Goal: Information Seeking & Learning: Learn about a topic

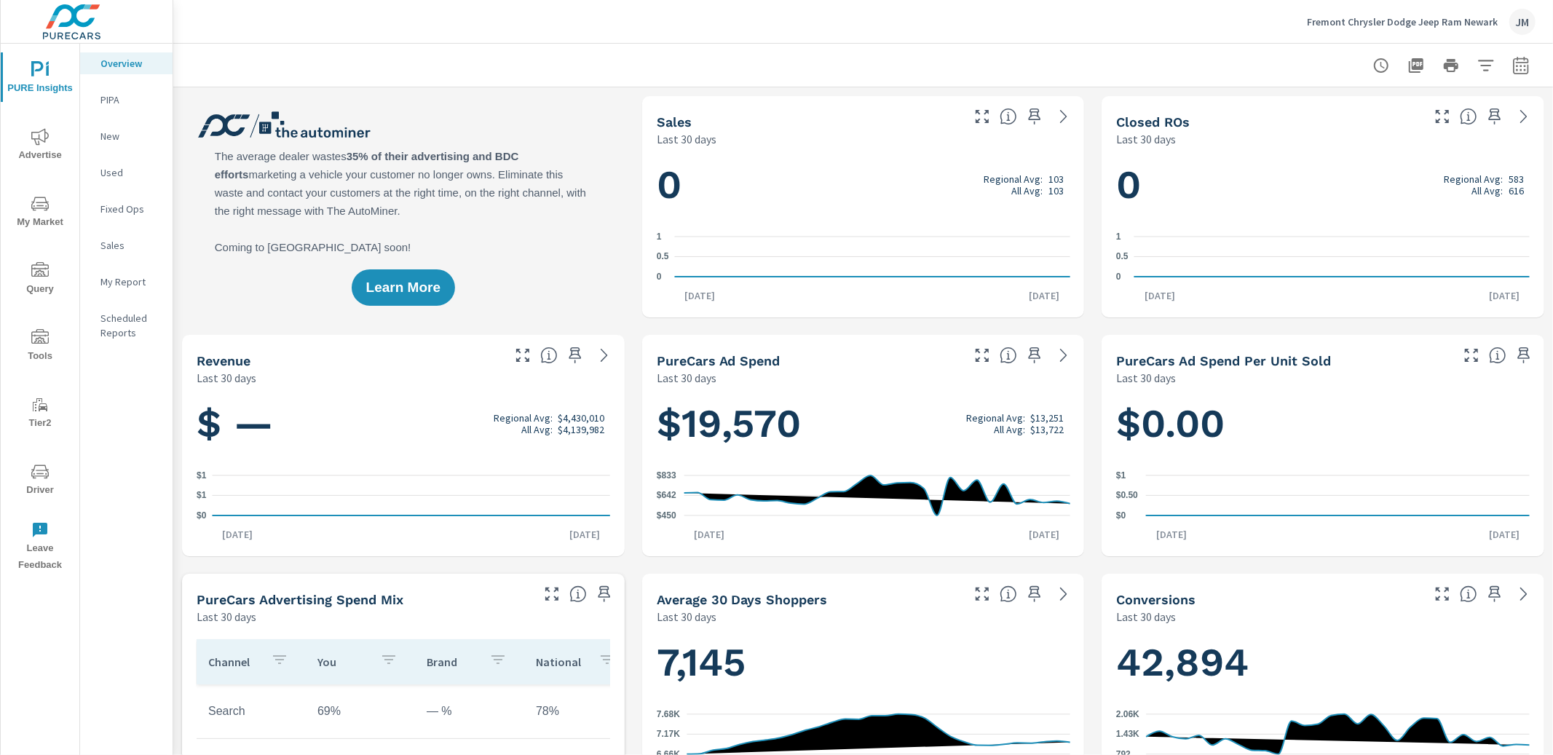
click at [28, 354] on span "Tools" at bounding box center [40, 347] width 70 height 36
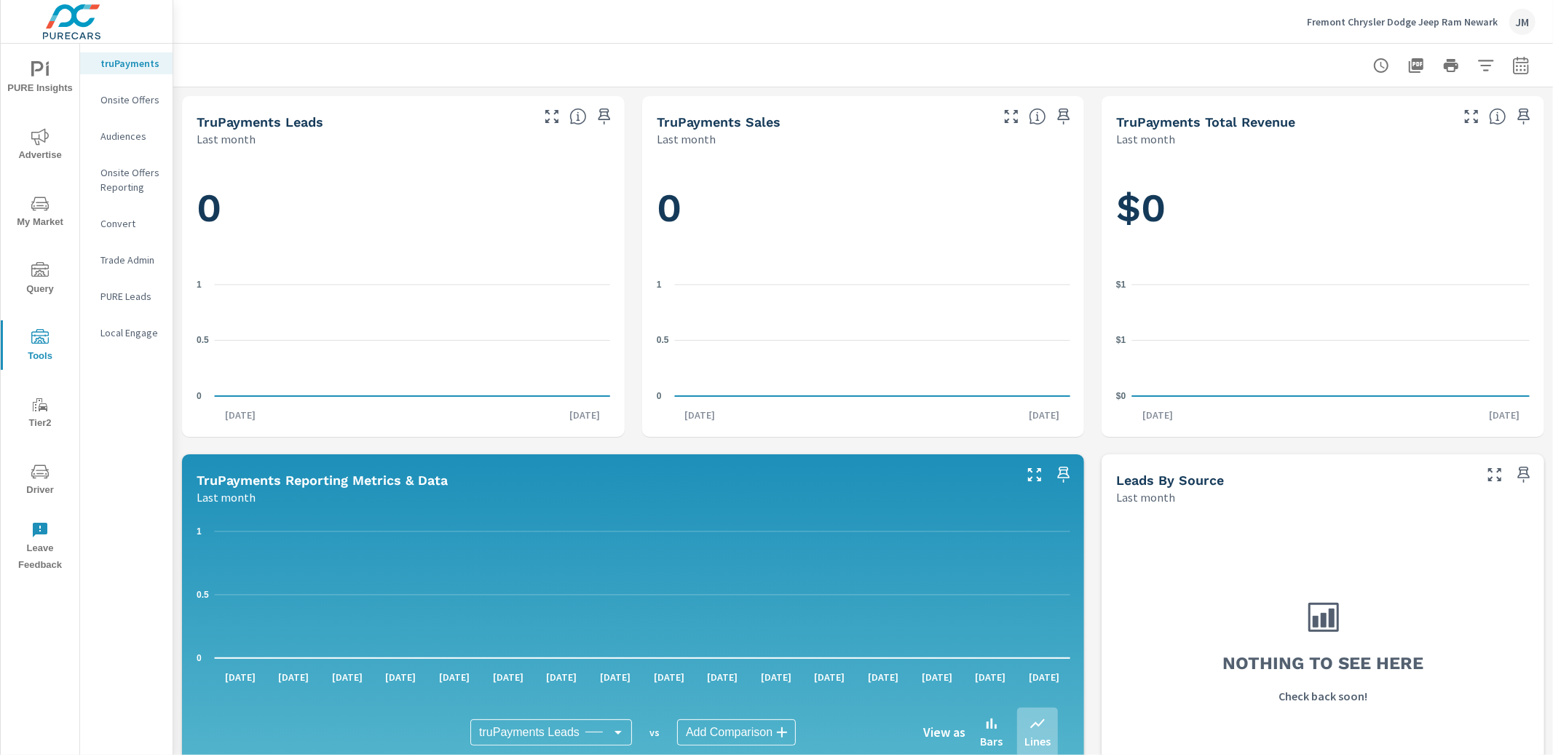
click at [42, 483] on span "Driver" at bounding box center [40, 481] width 70 height 36
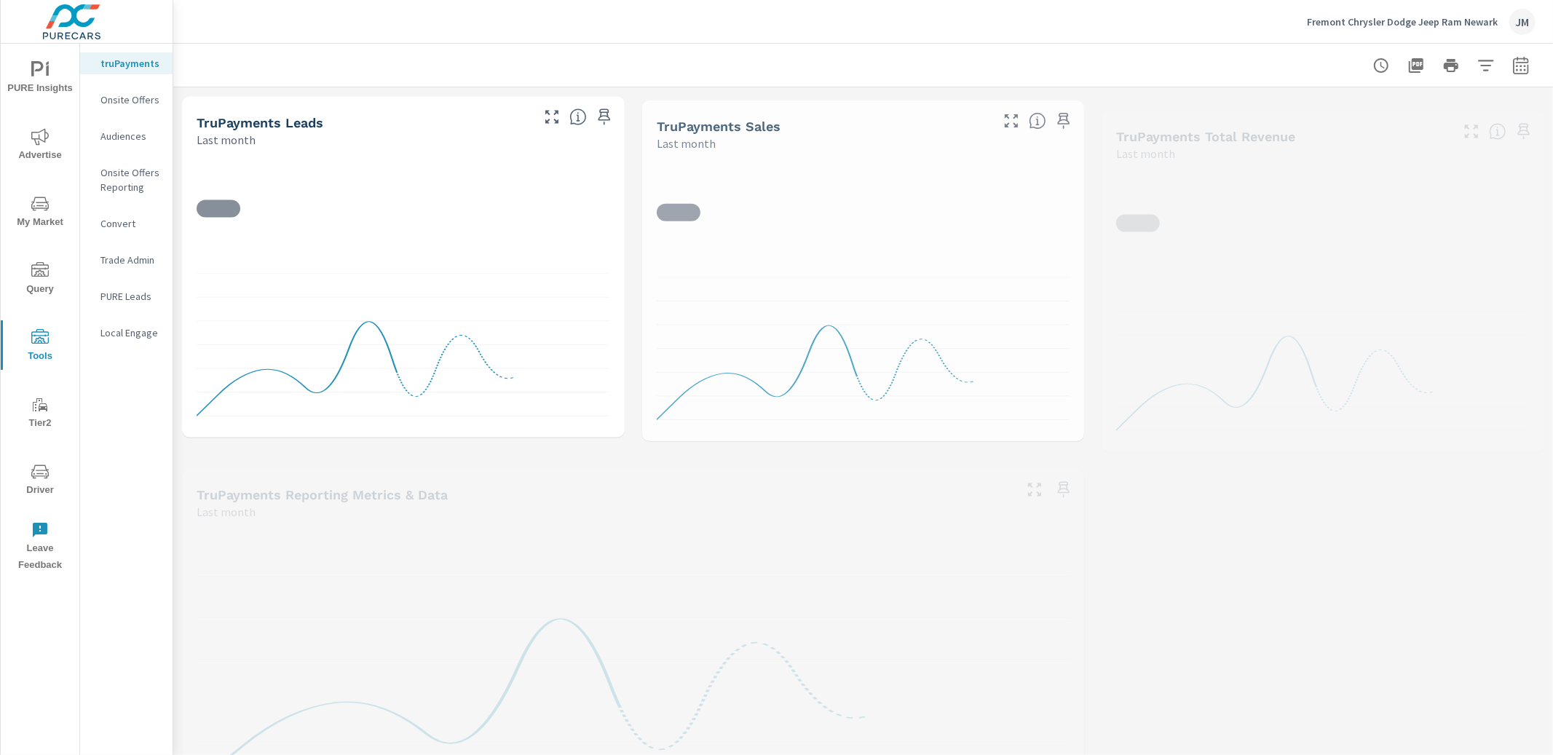
click at [42, 79] on span "PURE Insights" at bounding box center [40, 79] width 70 height 36
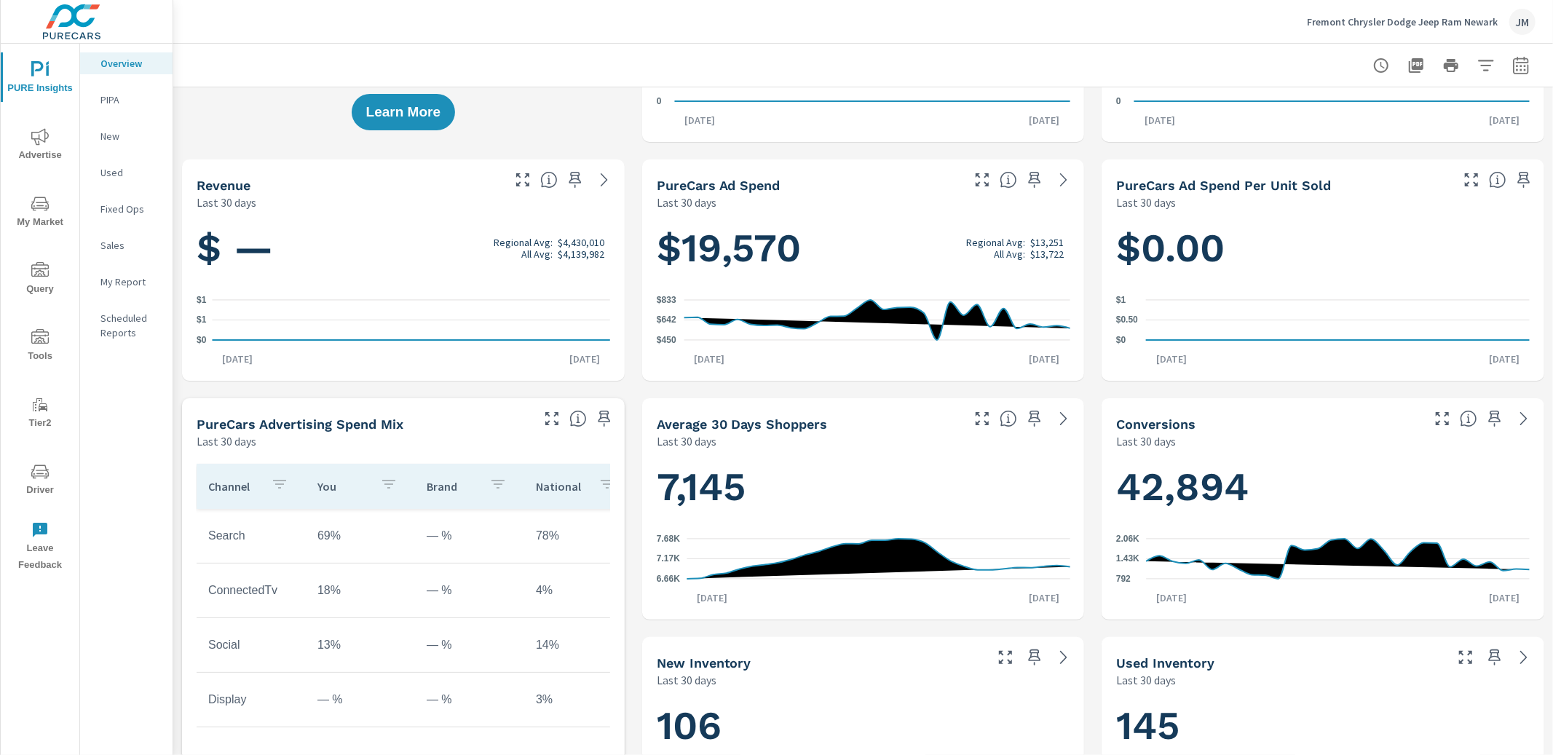
scroll to position [178, 0]
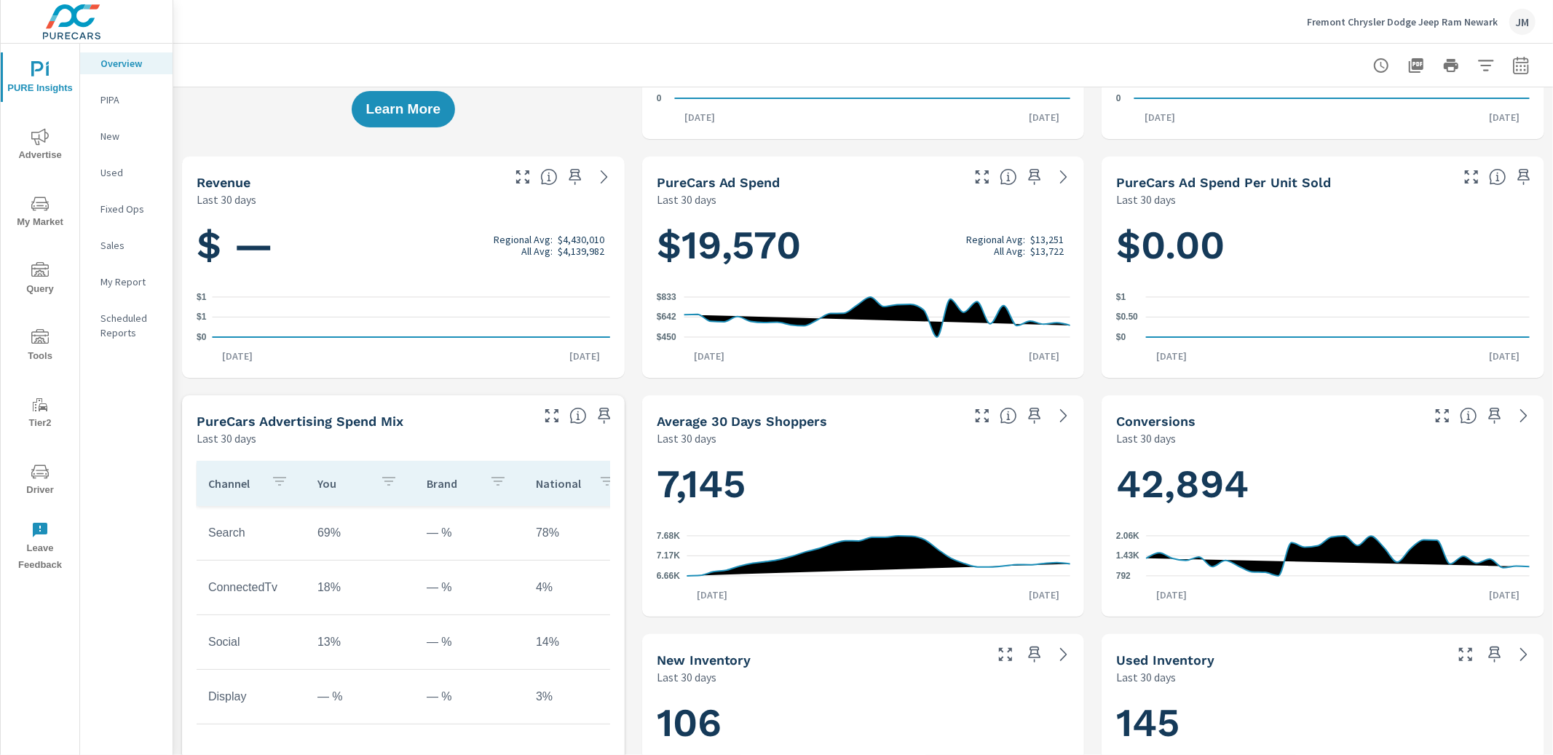
click at [35, 473] on icon "nav menu" at bounding box center [39, 471] width 17 height 17
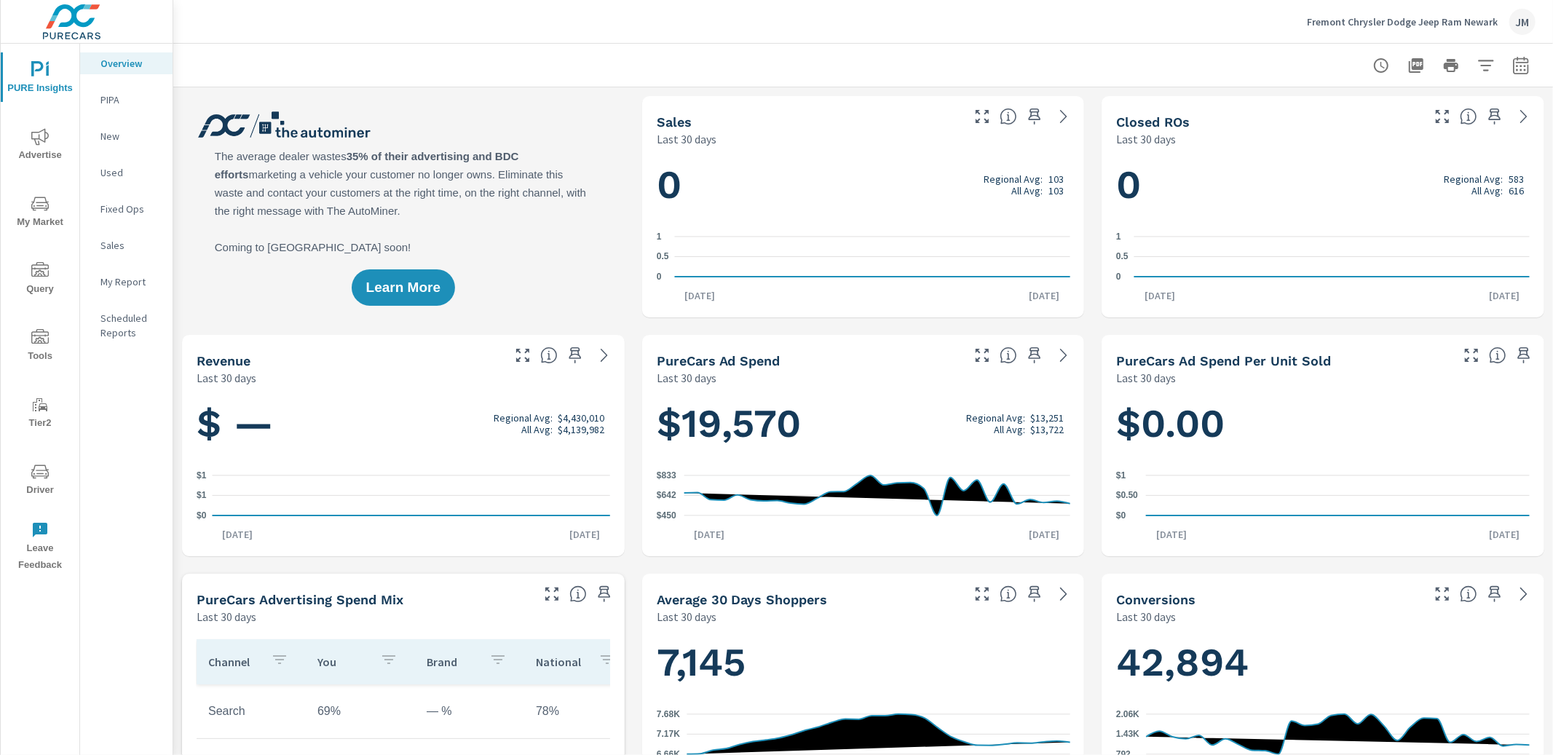
scroll to position [1, 0]
click at [36, 222] on span "My Market" at bounding box center [40, 213] width 70 height 36
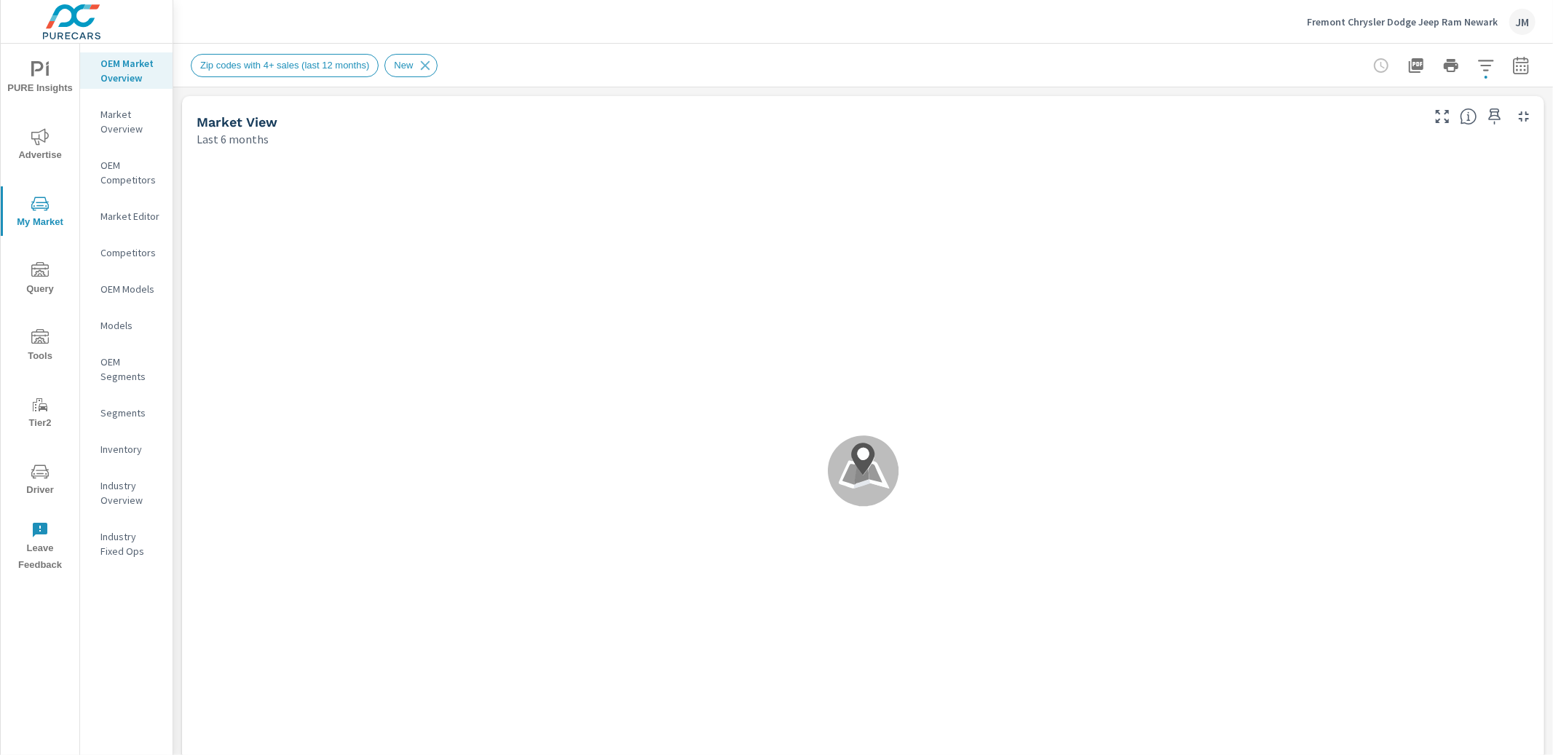
scroll to position [1, 0]
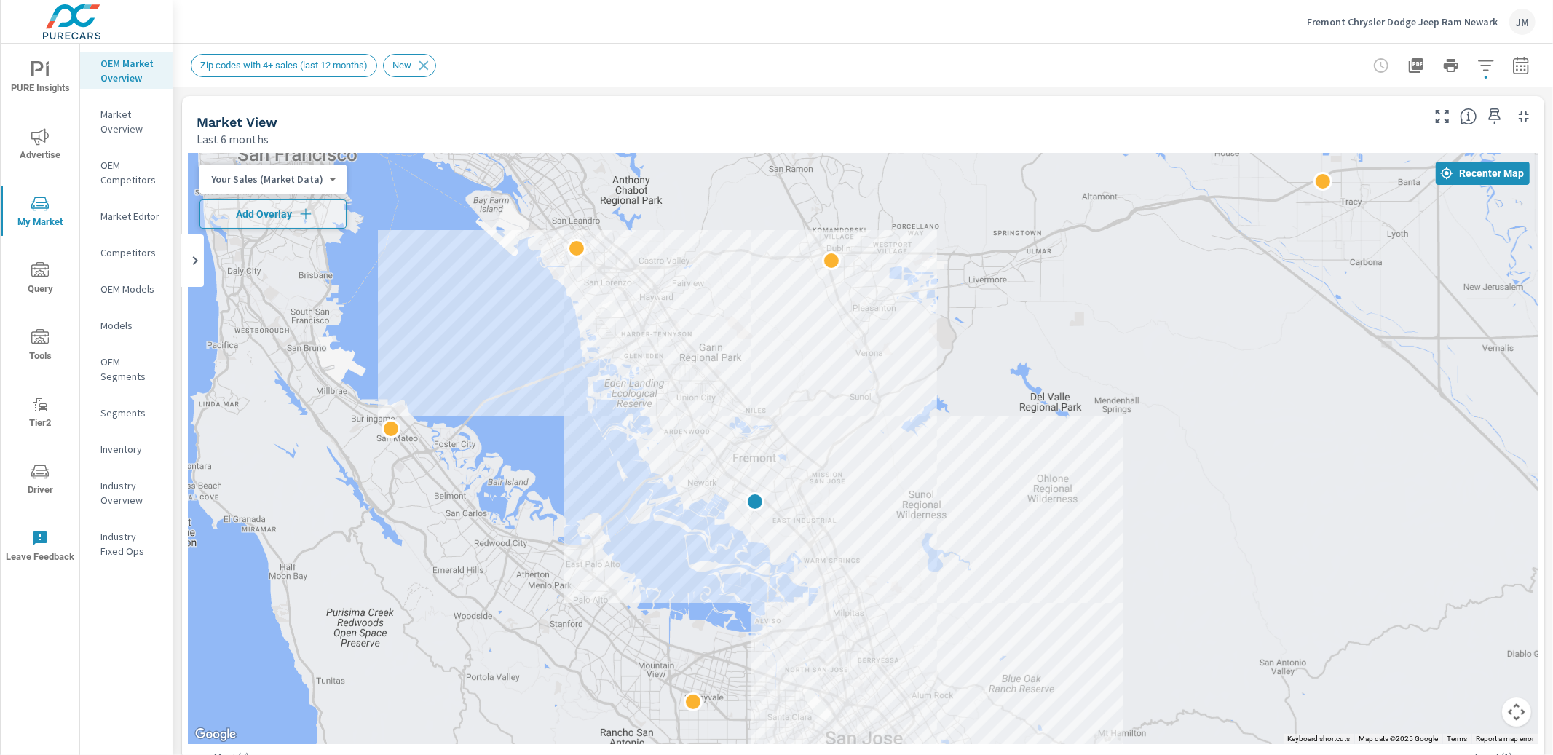
click at [327, 173] on body "PURE Insights Advertise My Market Query Tools Tier2 Driver Leave Feedback OEM M…" at bounding box center [776, 377] width 1553 height 755
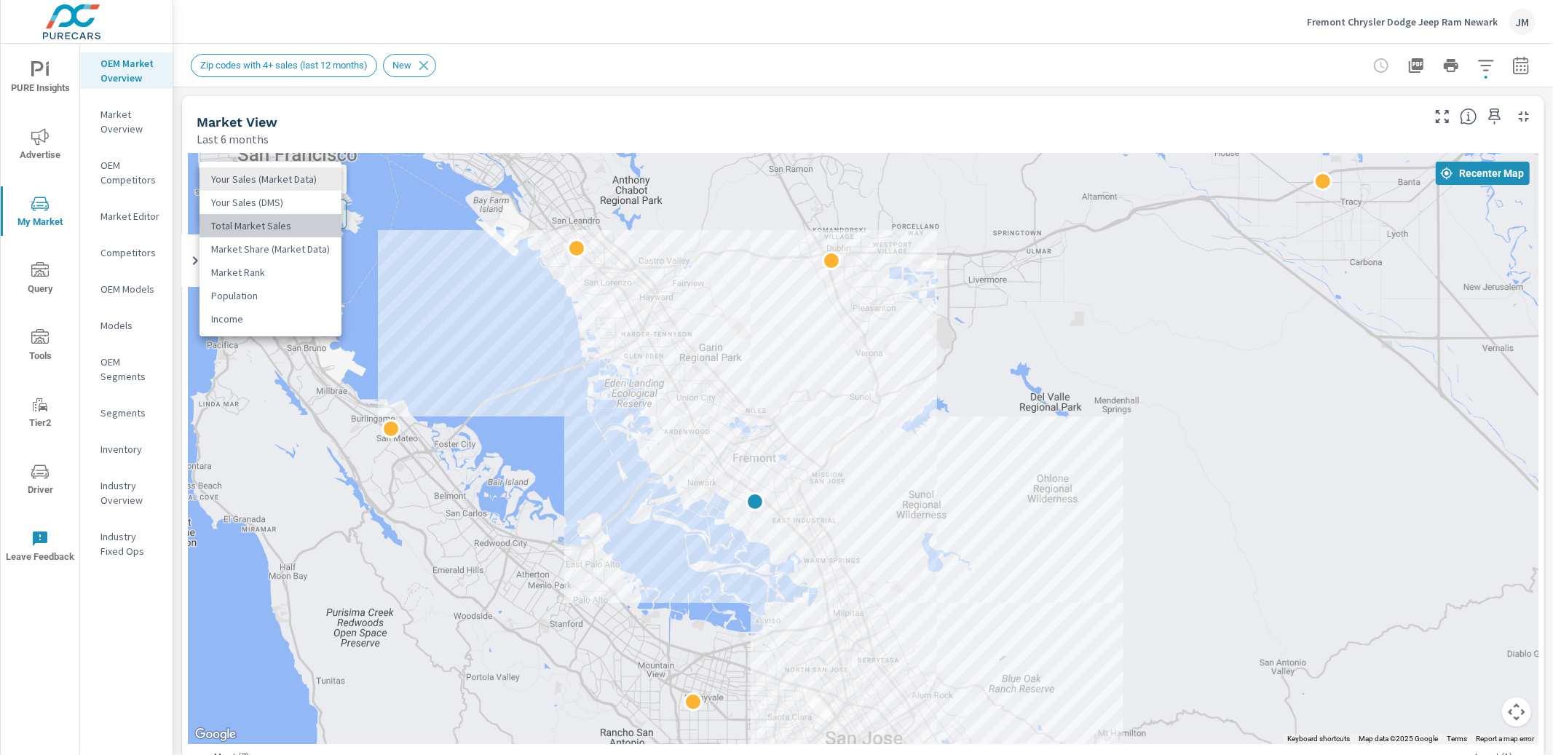
click at [286, 227] on li "Total Market Sales" at bounding box center [271, 225] width 142 height 23
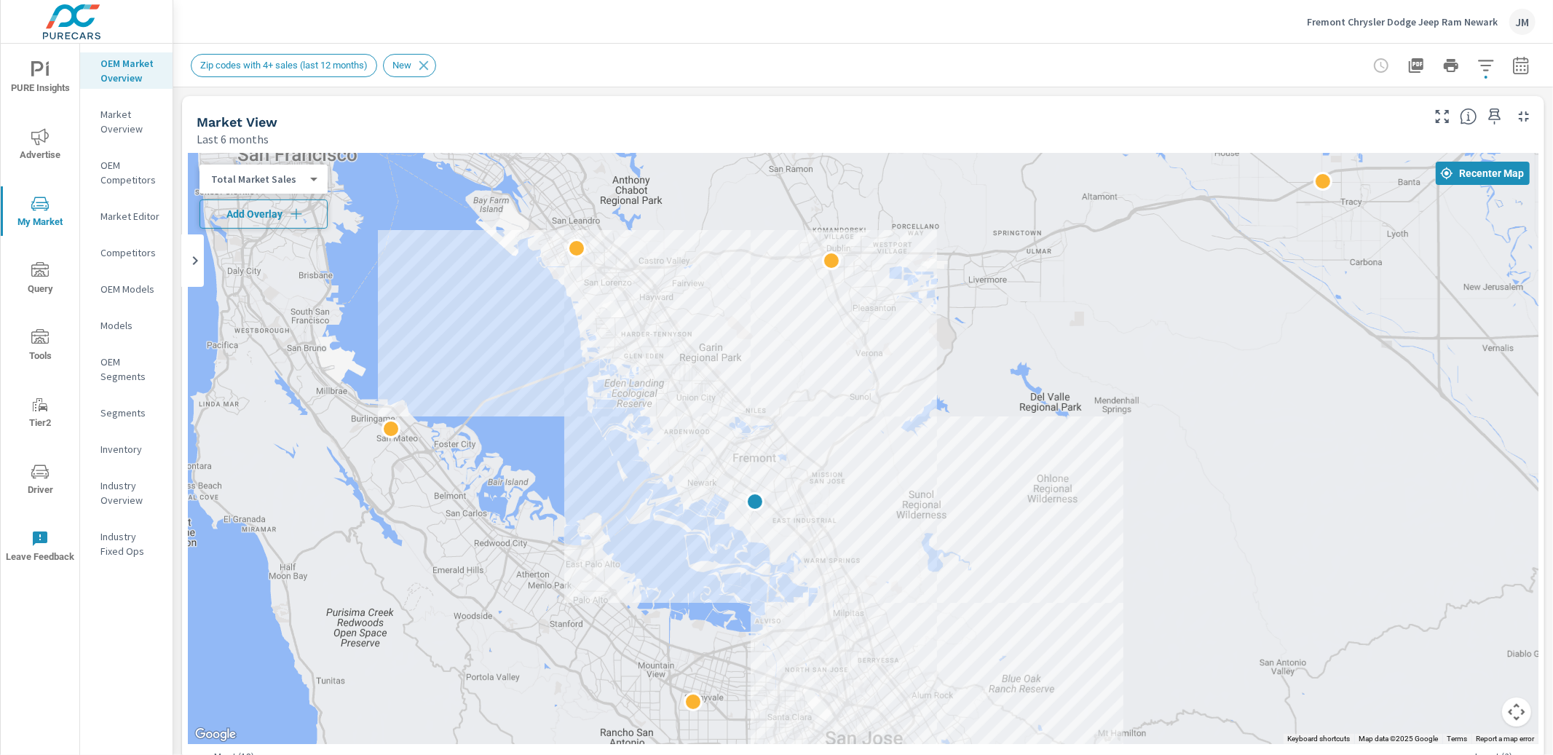
click at [312, 210] on span "Add Overlay" at bounding box center [263, 214] width 115 height 15
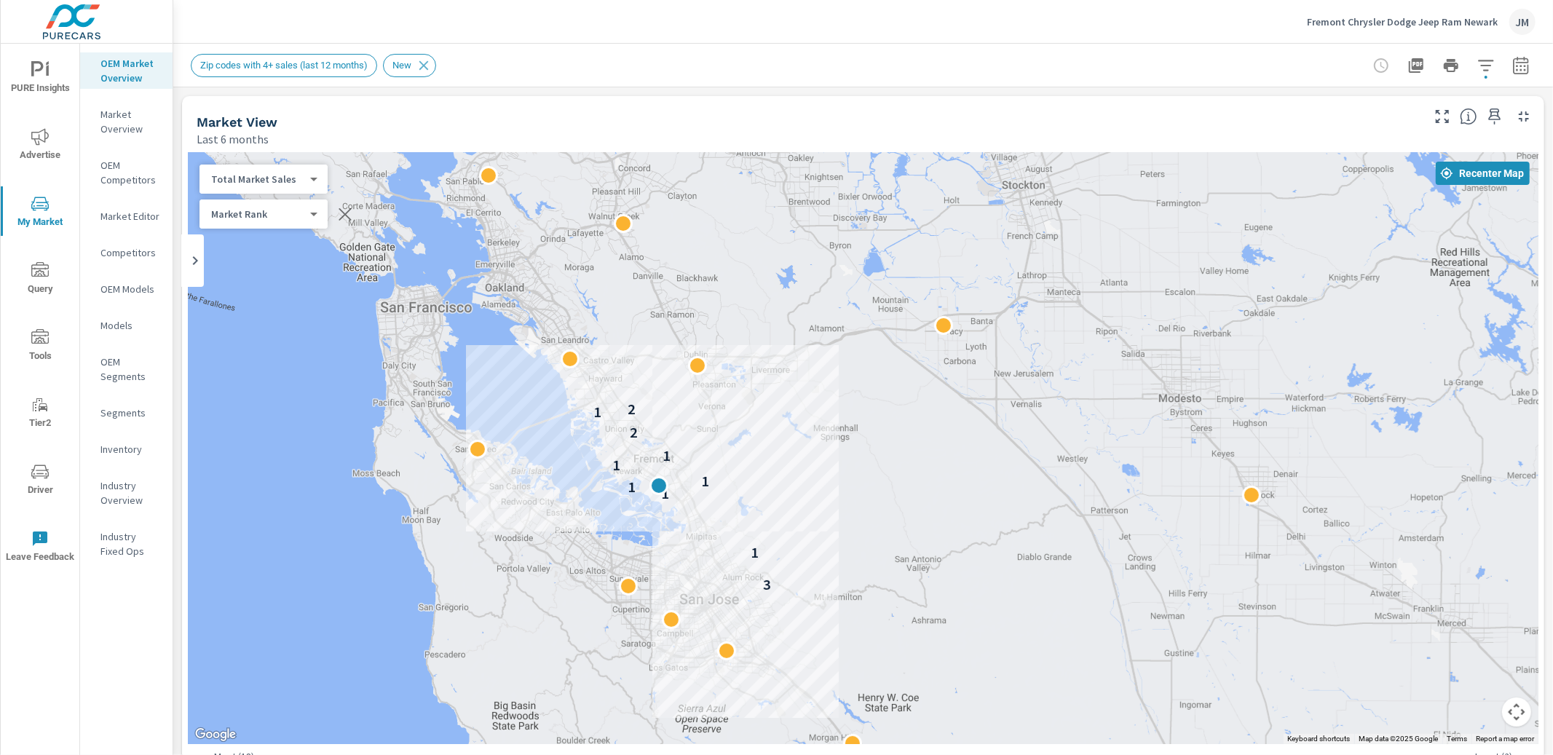
drag, startPoint x: 704, startPoint y: 666, endPoint x: 811, endPoint y: 497, distance: 199.8
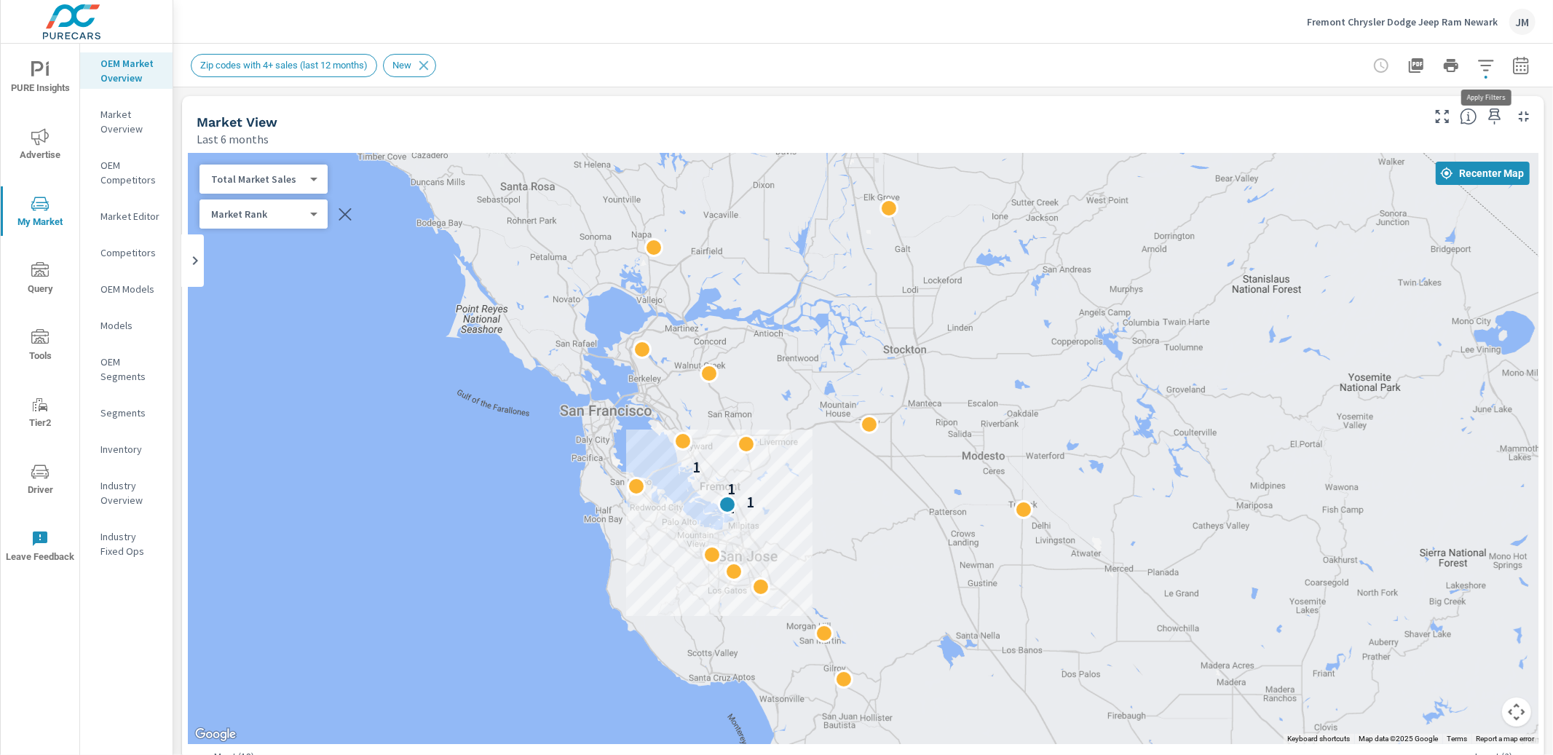
click at [1484, 63] on icon "button" at bounding box center [1486, 65] width 17 height 17
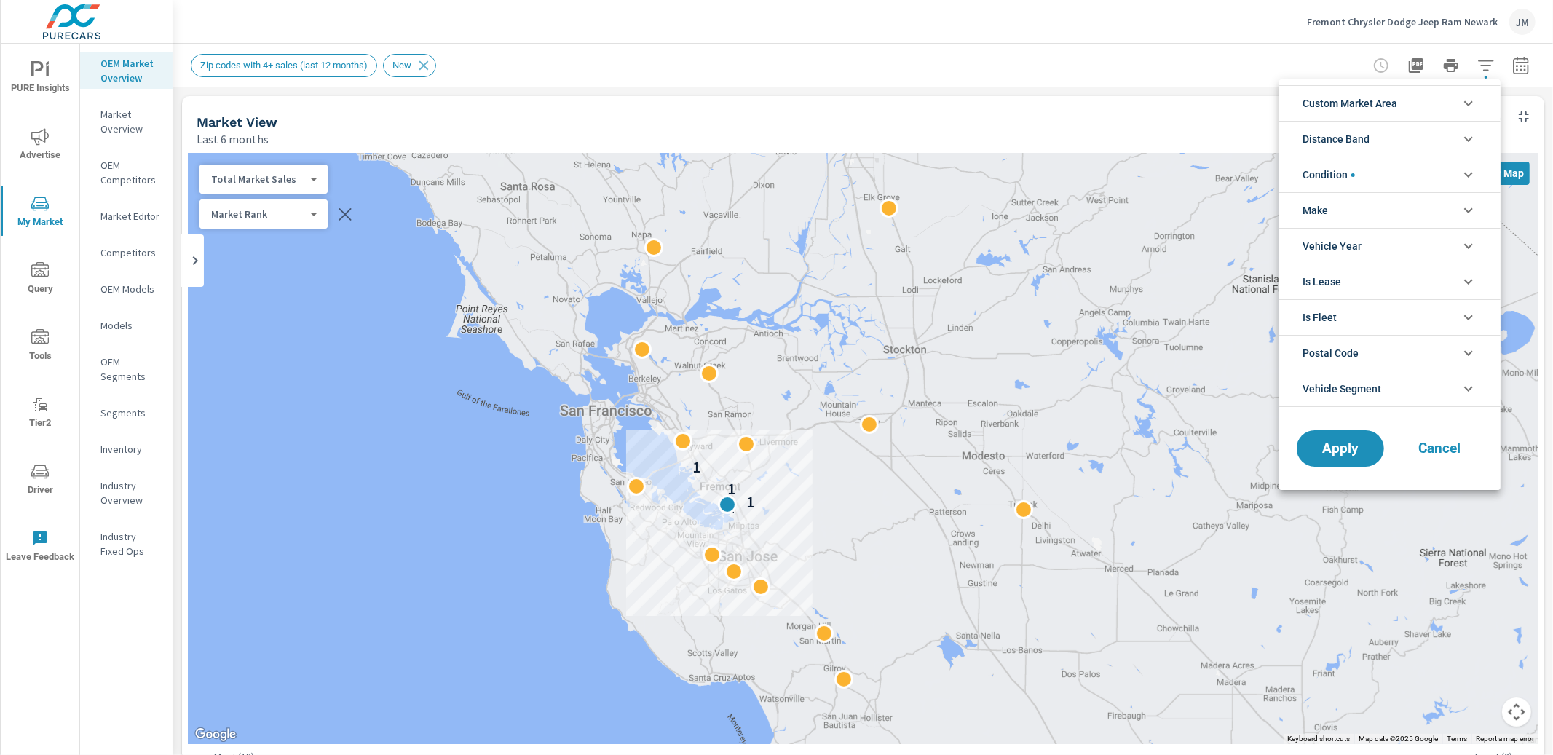
click at [1374, 100] on span "Custom Market Area" at bounding box center [1350, 103] width 95 height 35
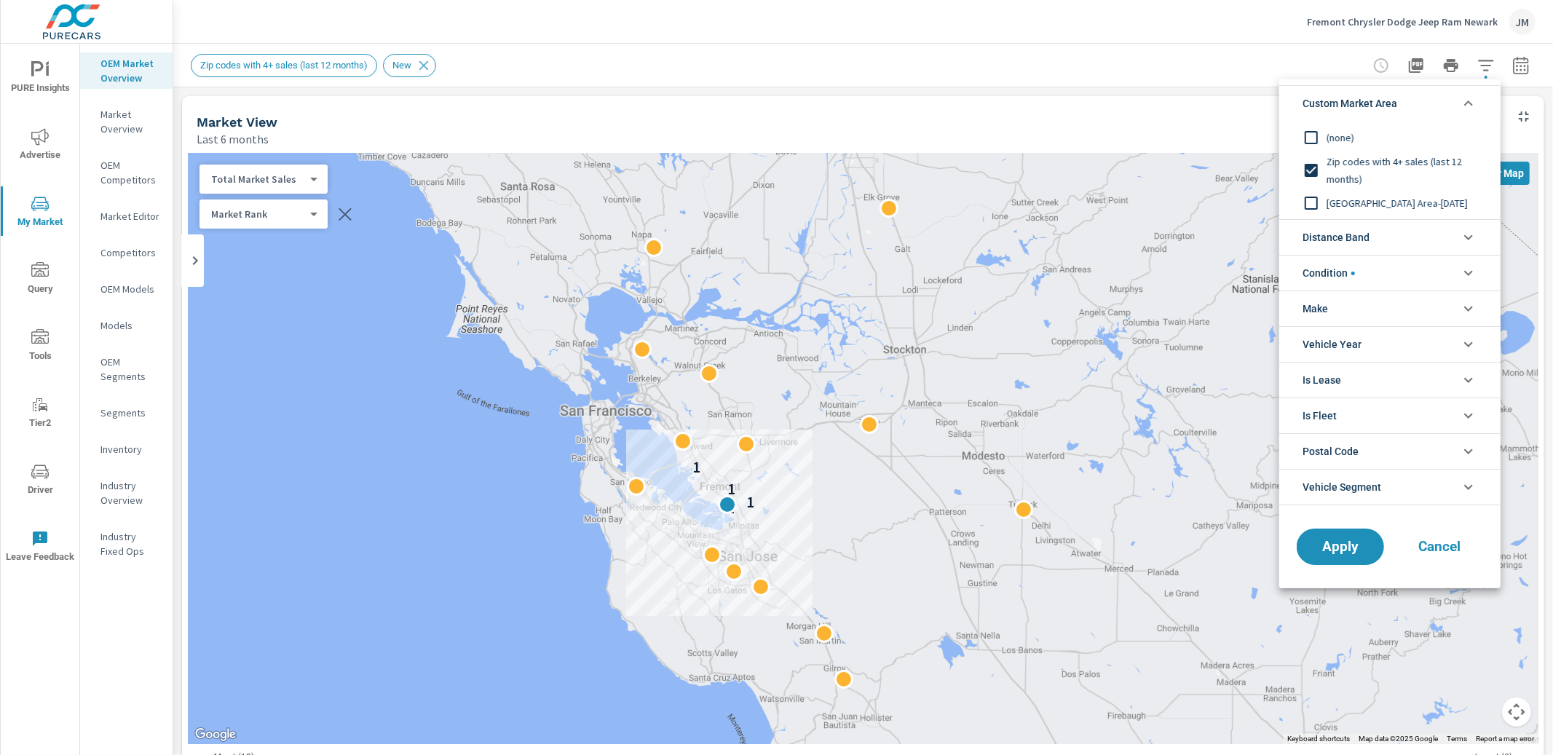
click at [1307, 204] on input "filter options" at bounding box center [1311, 203] width 31 height 31
click at [1348, 546] on span "Apply" at bounding box center [1341, 547] width 60 height 14
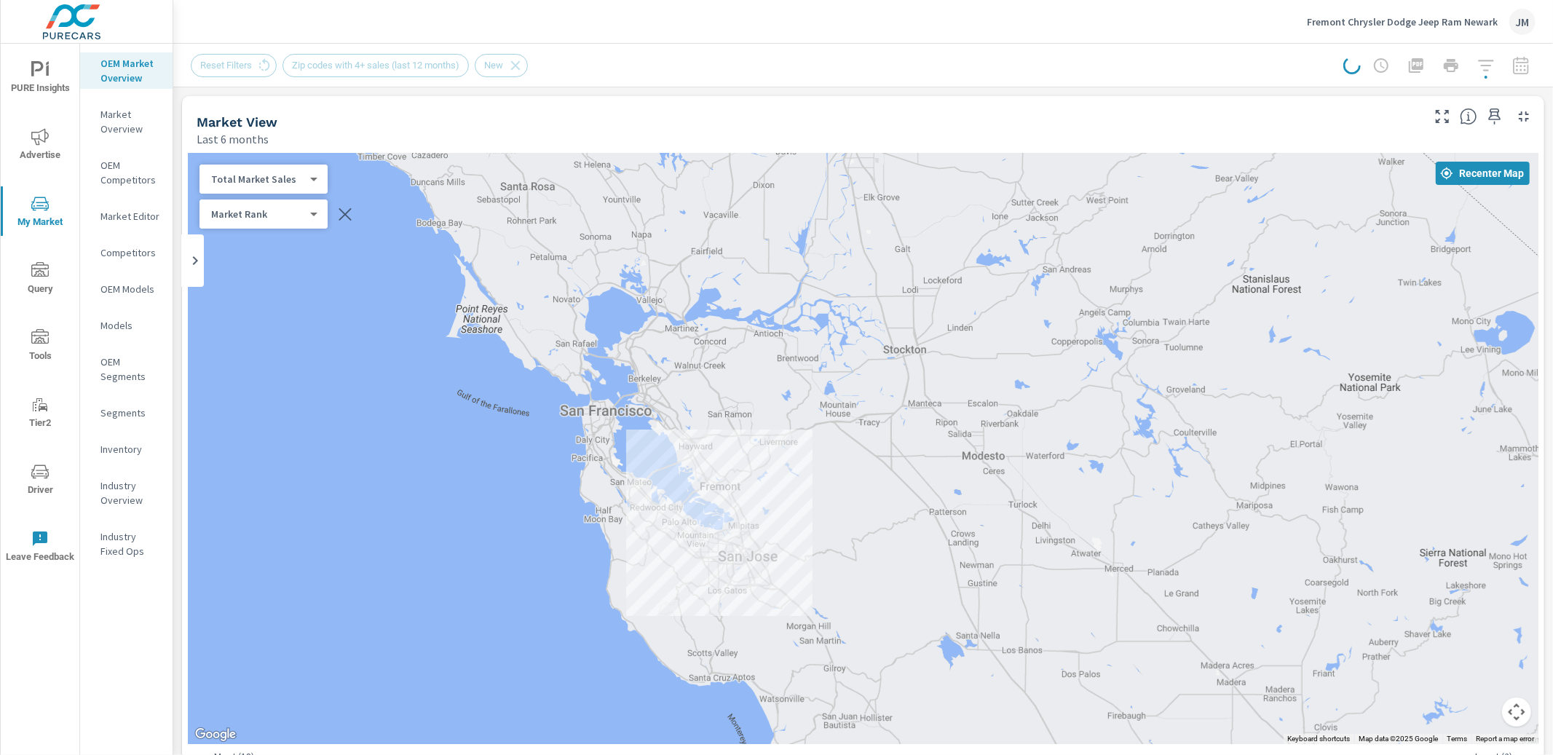
click at [1486, 72] on div at bounding box center [1440, 65] width 192 height 29
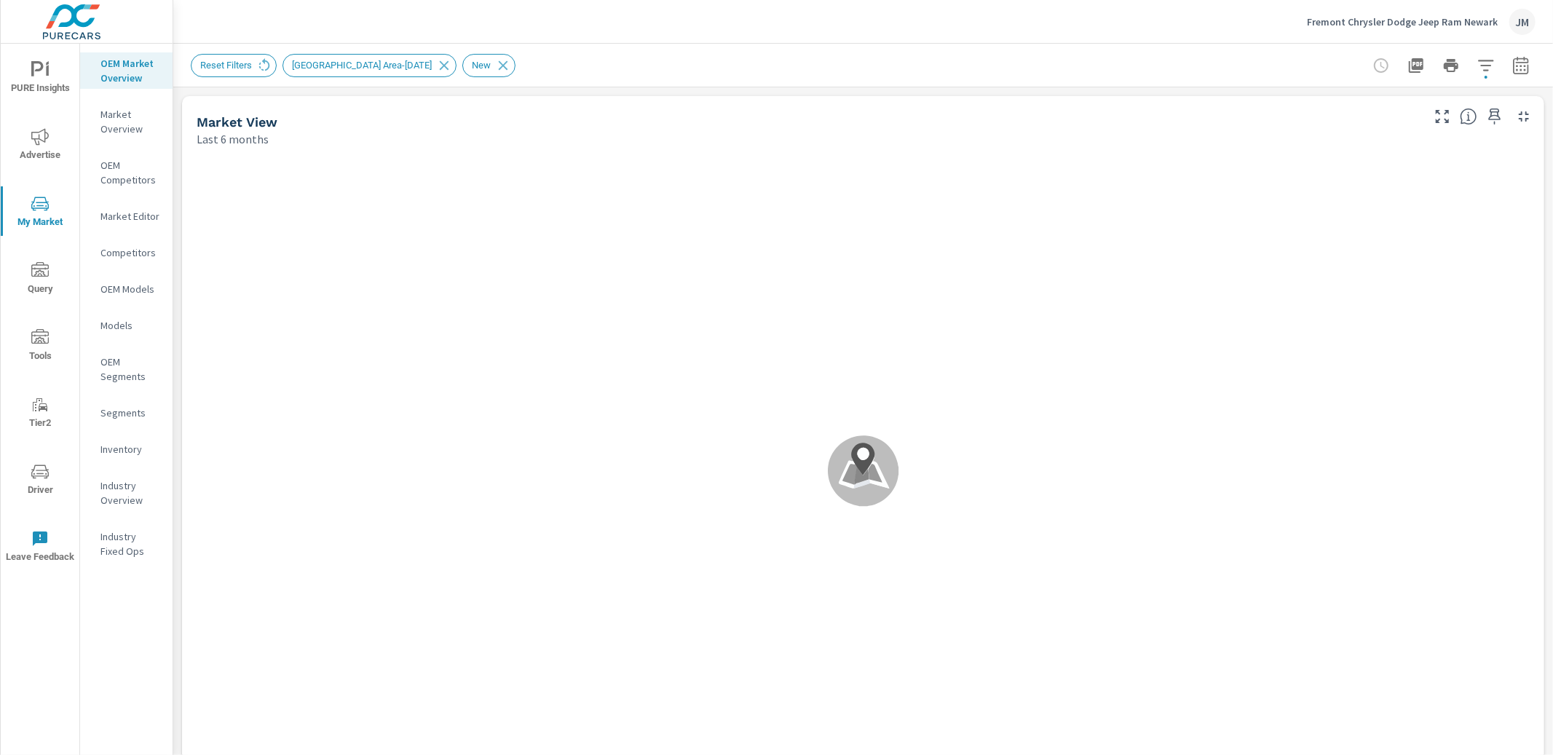
scroll to position [1, 0]
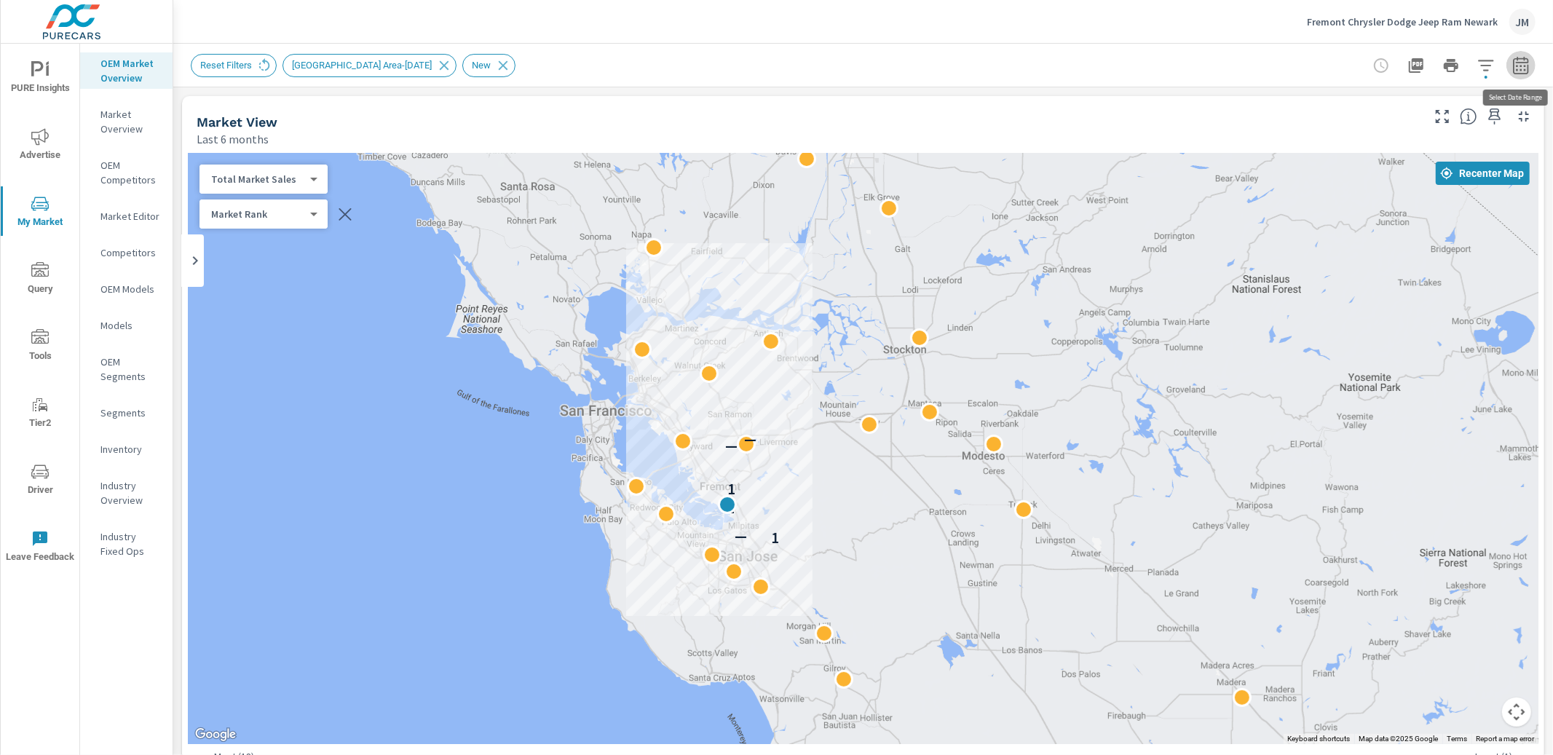
click at [1528, 65] on icon "button" at bounding box center [1520, 64] width 15 height 17
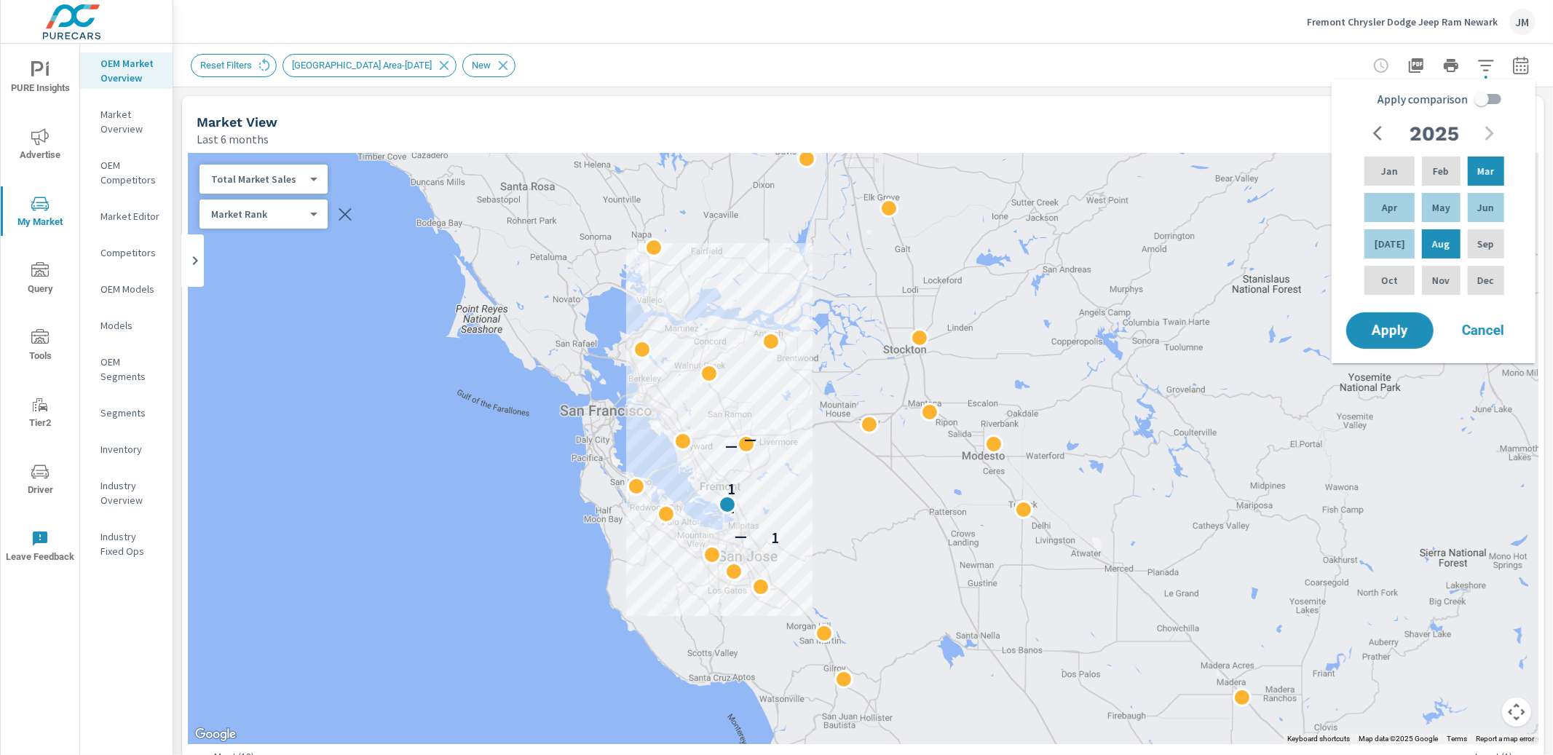
click at [1486, 98] on input "Apply comparison" at bounding box center [1482, 99] width 83 height 28
checkbox input "true"
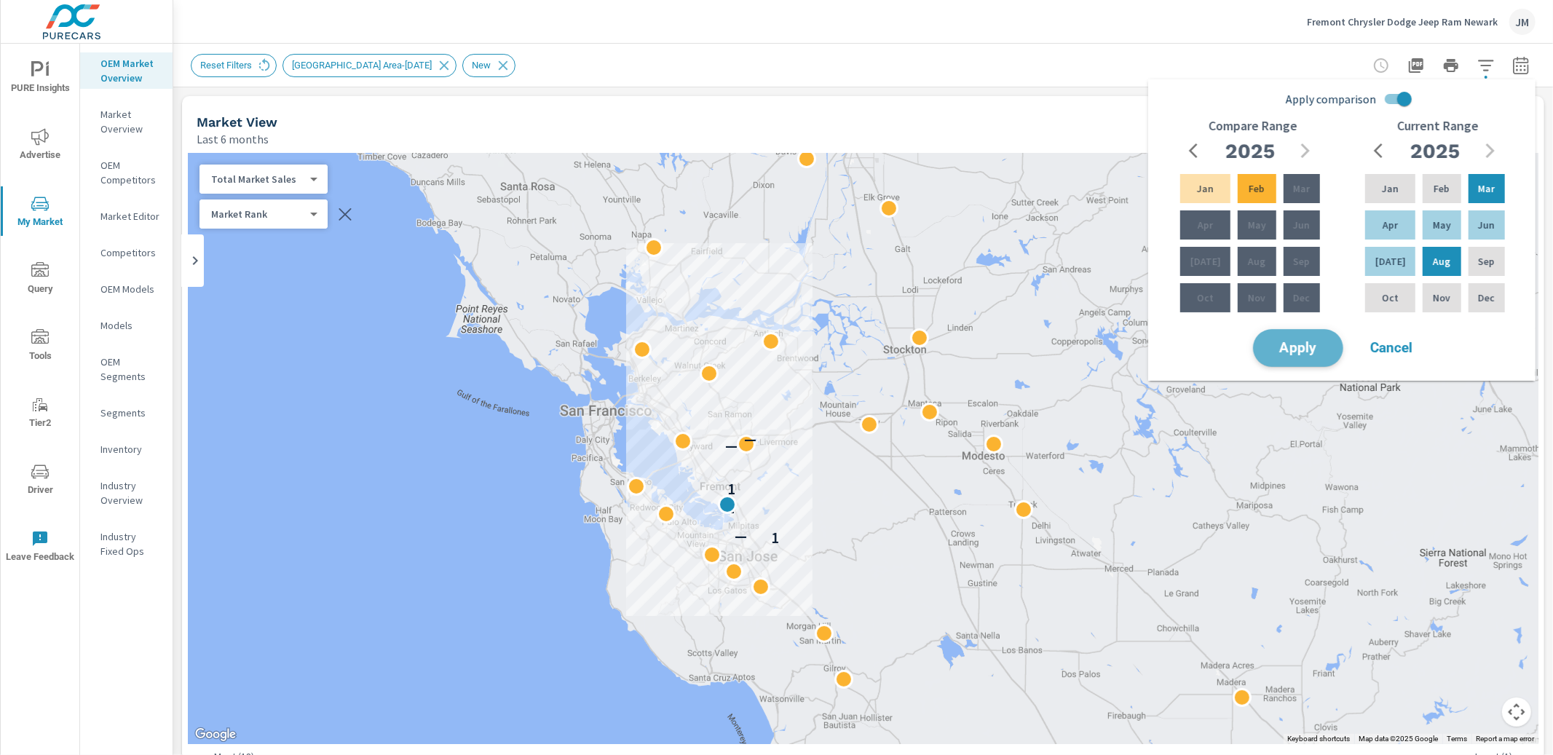
click at [1299, 345] on span "Apply" at bounding box center [1299, 349] width 60 height 14
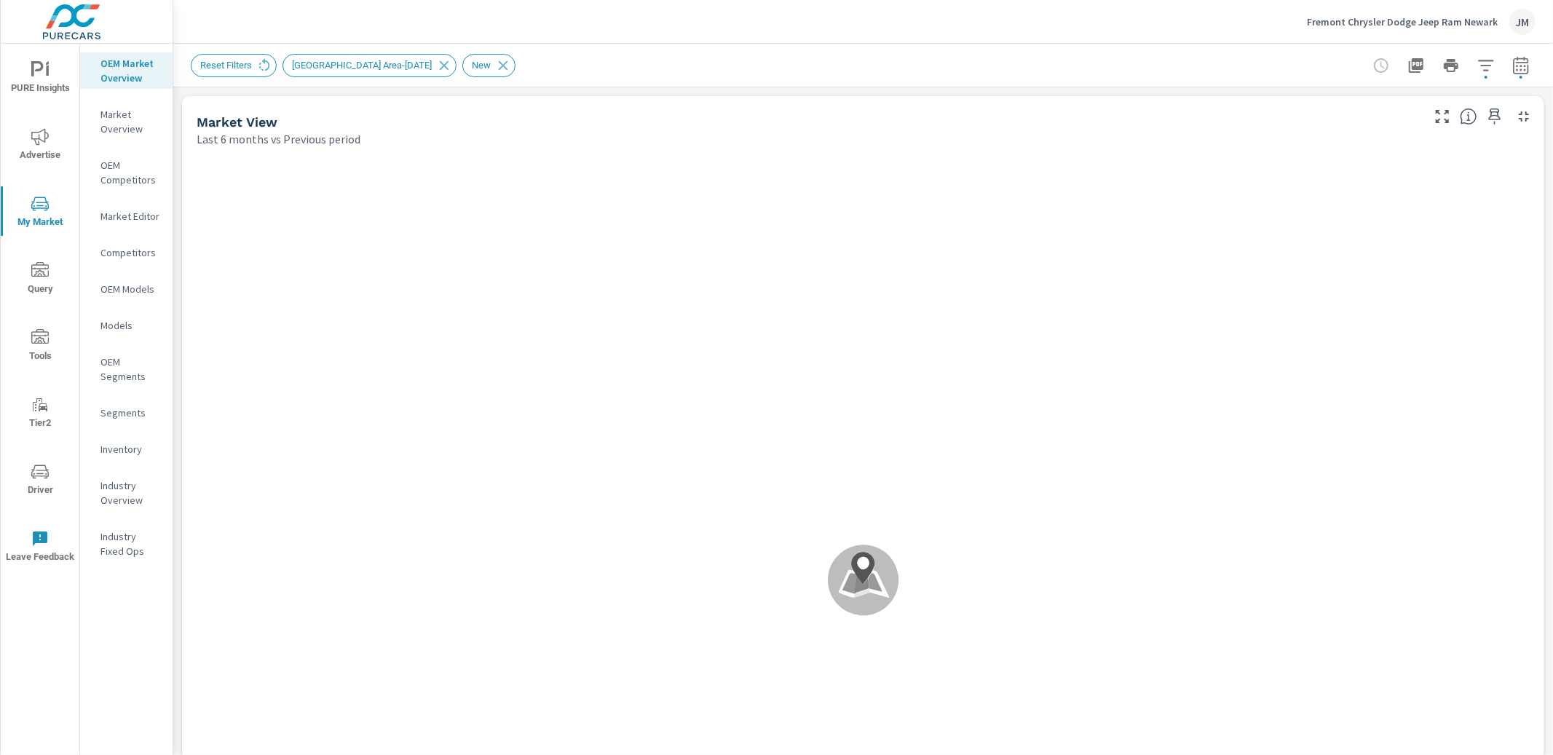
scroll to position [1, 0]
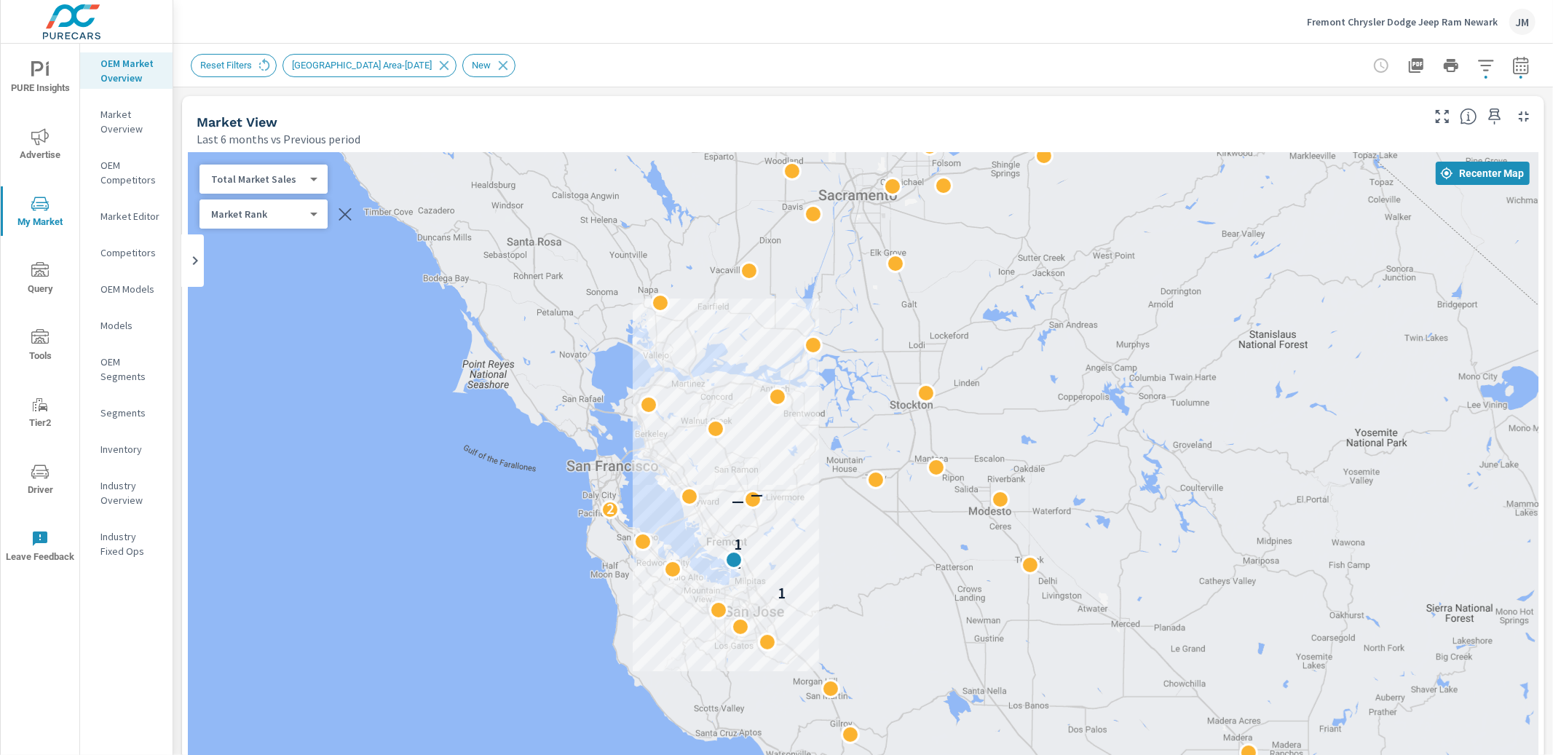
drag, startPoint x: 811, startPoint y: 630, endPoint x: 819, endPoint y: 573, distance: 57.3
click at [819, 573] on div "1 1 1 2 — —" at bounding box center [863, 558] width 1351 height 810
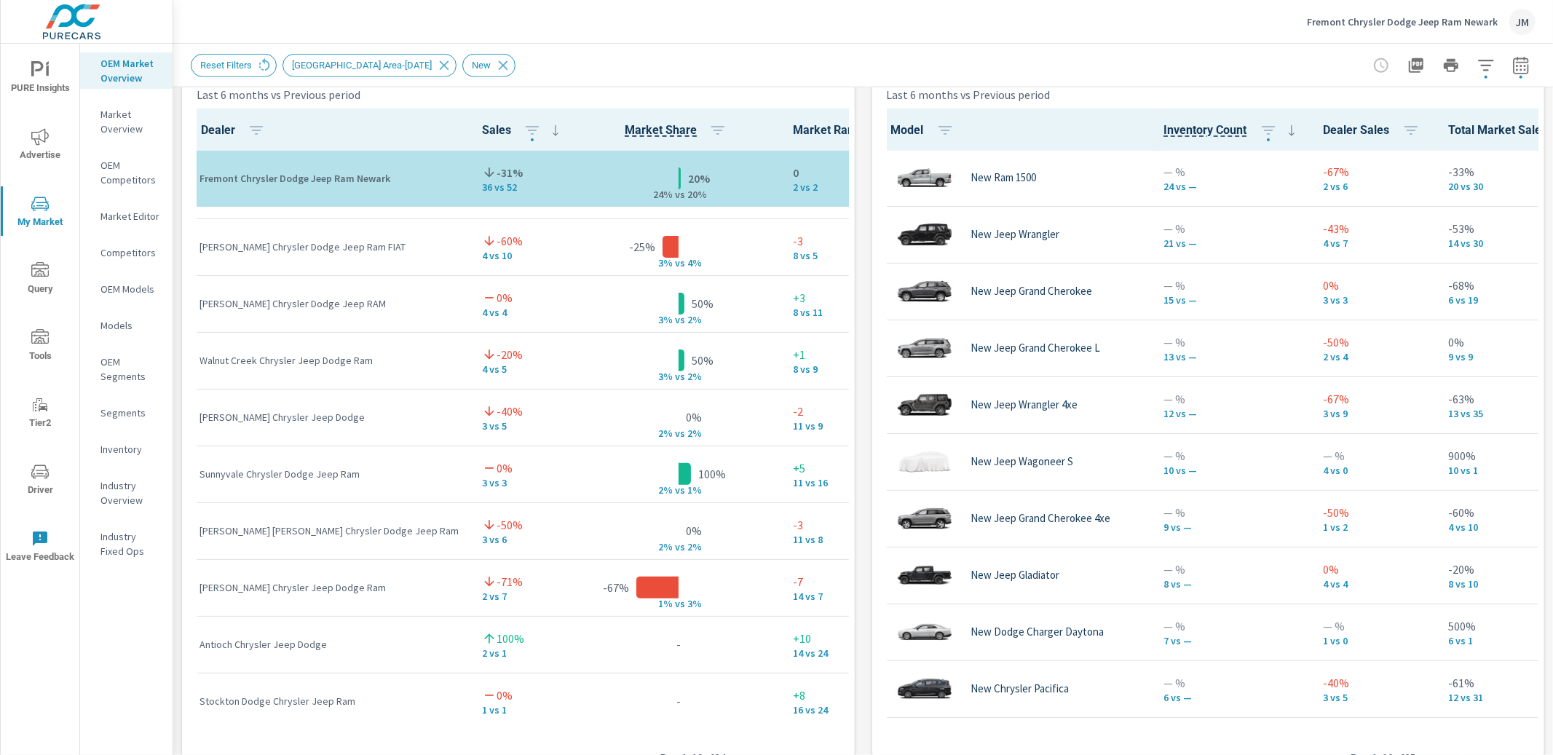
scroll to position [1018, 0]
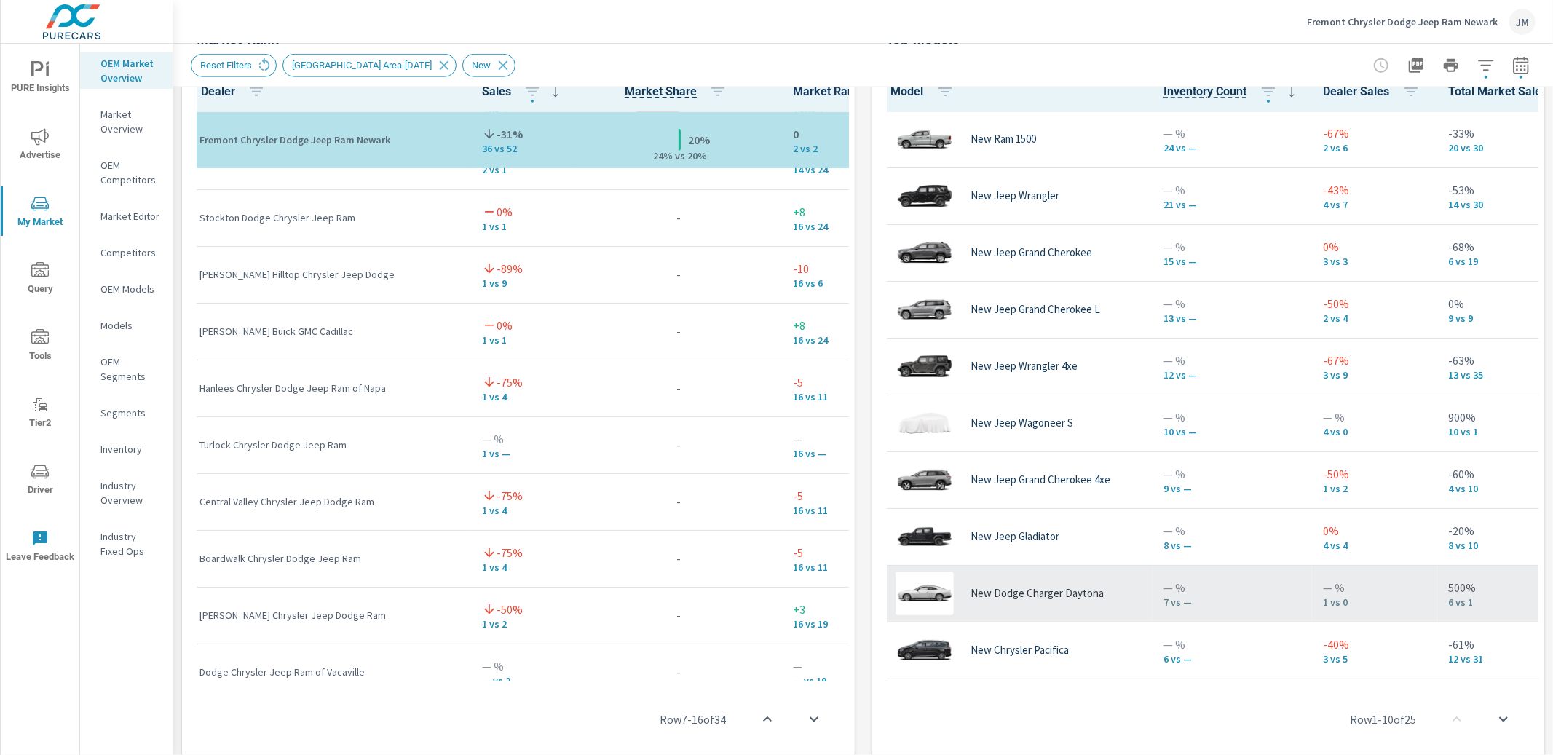
scroll to position [796, 0]
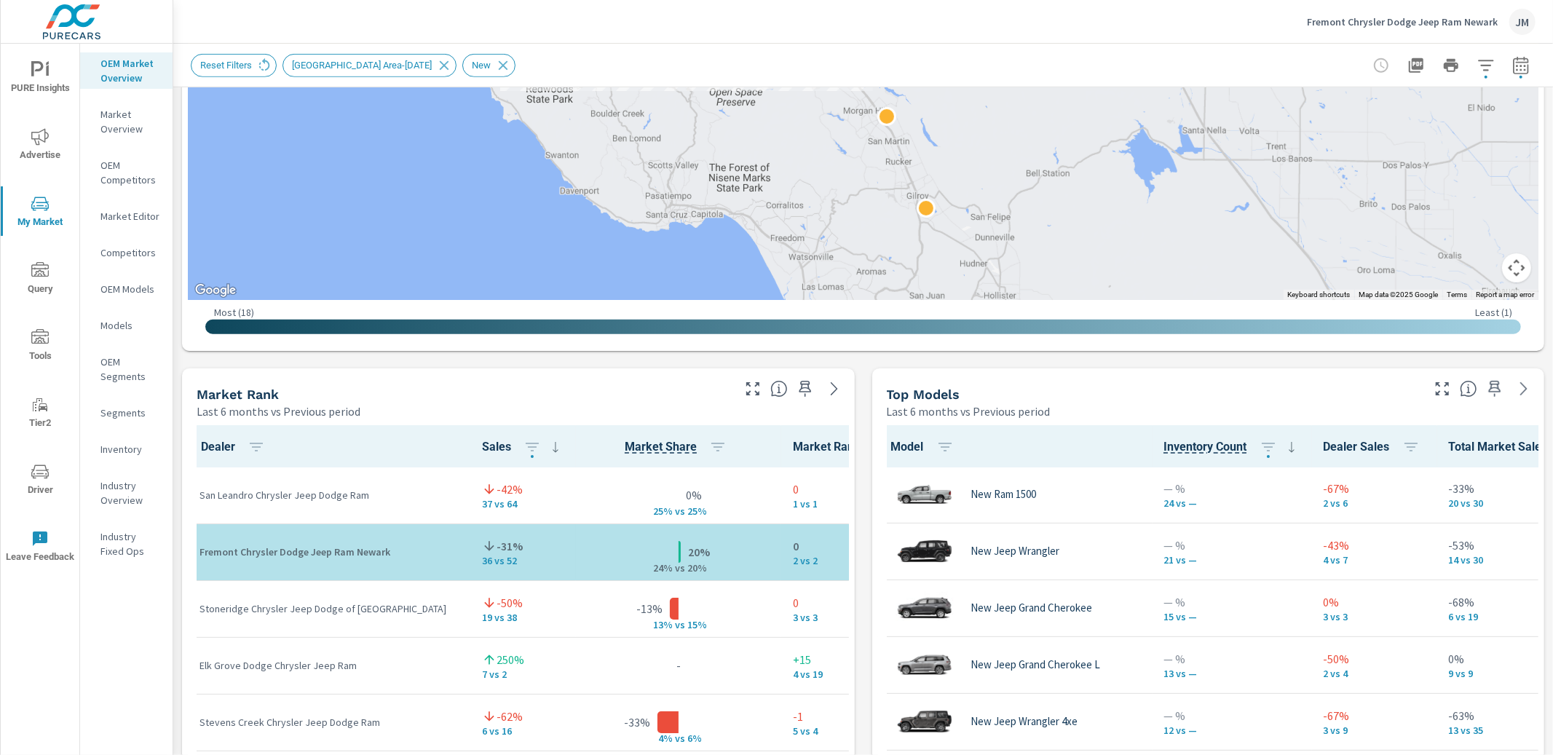
scroll to position [661, 0]
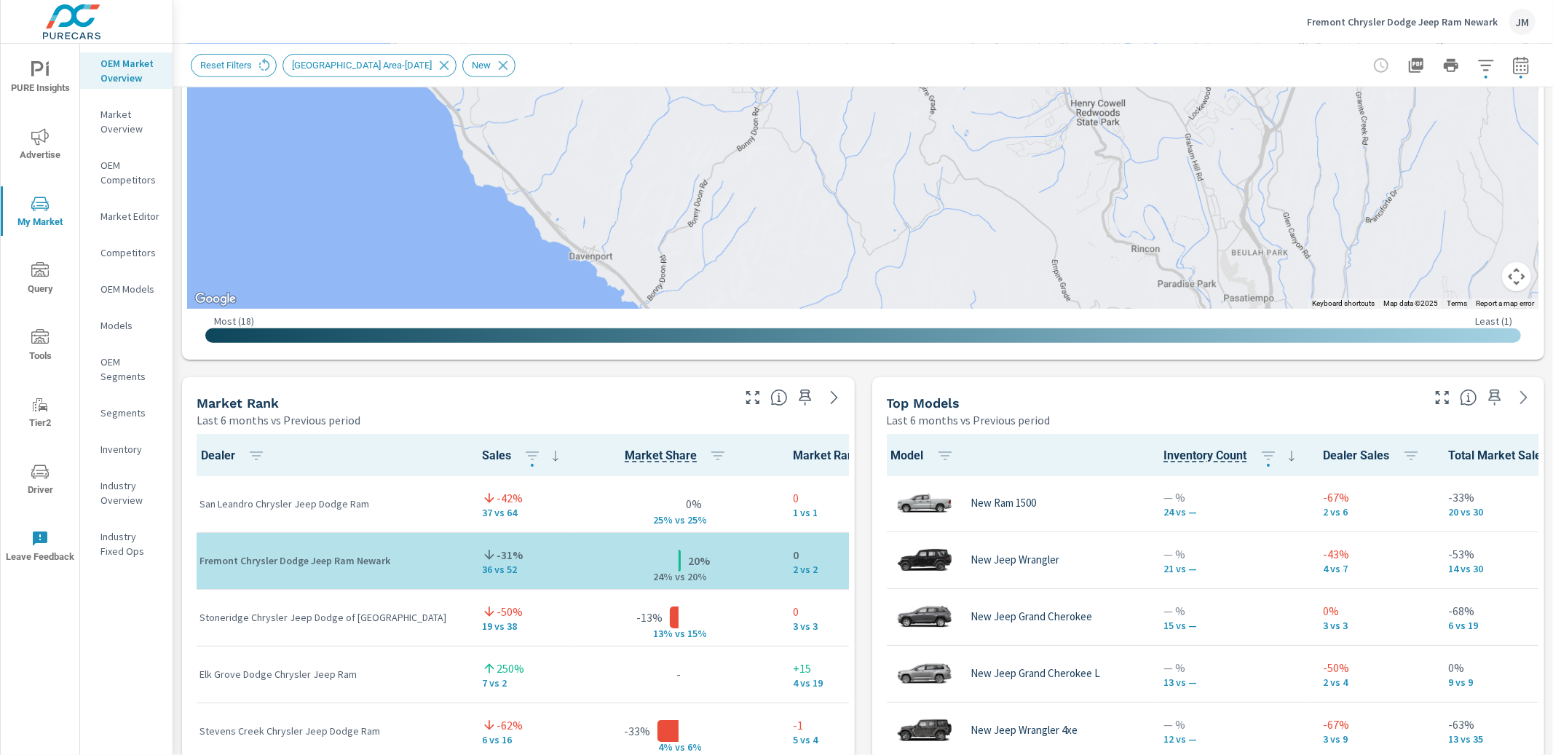
scroll to position [653, 0]
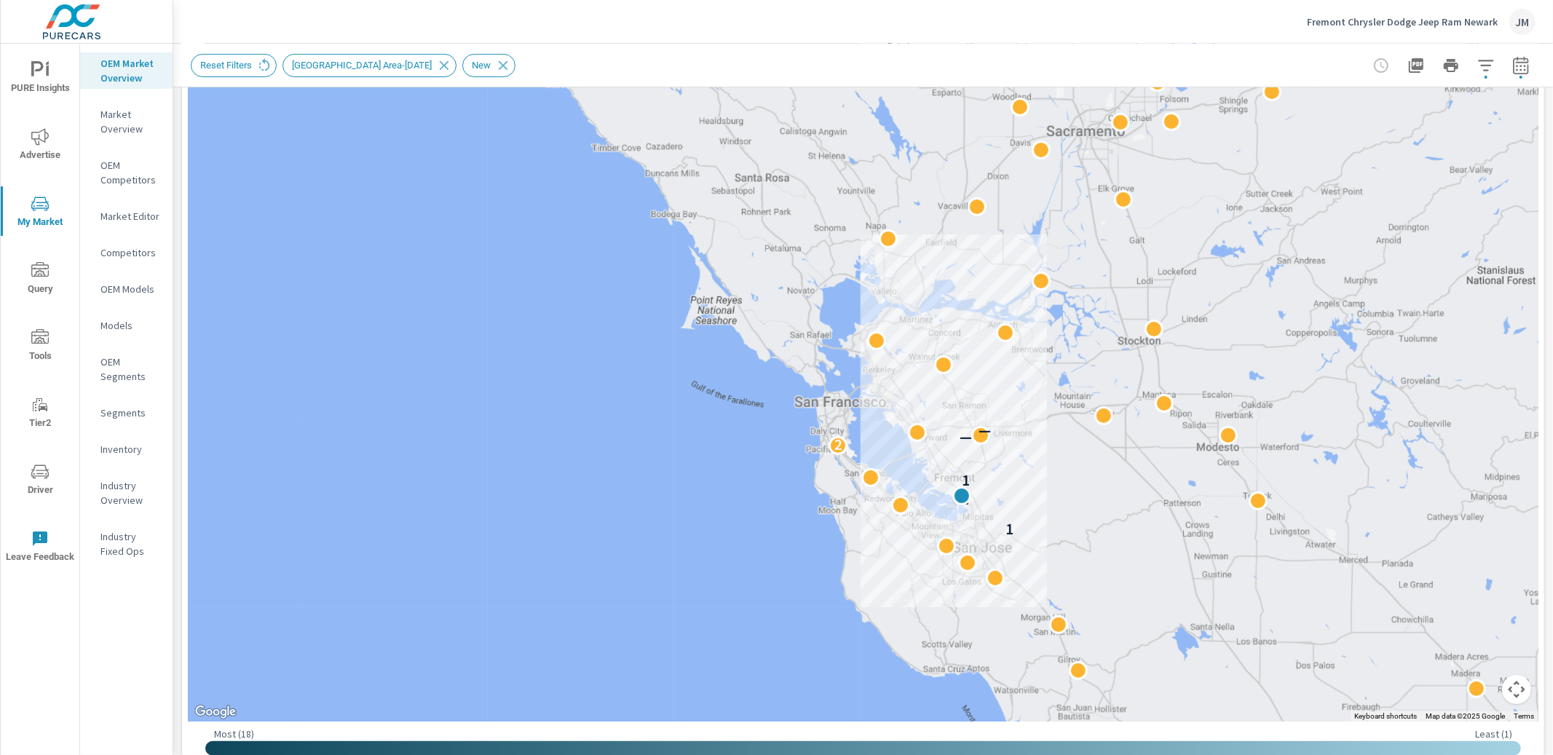
scroll to position [239, 0]
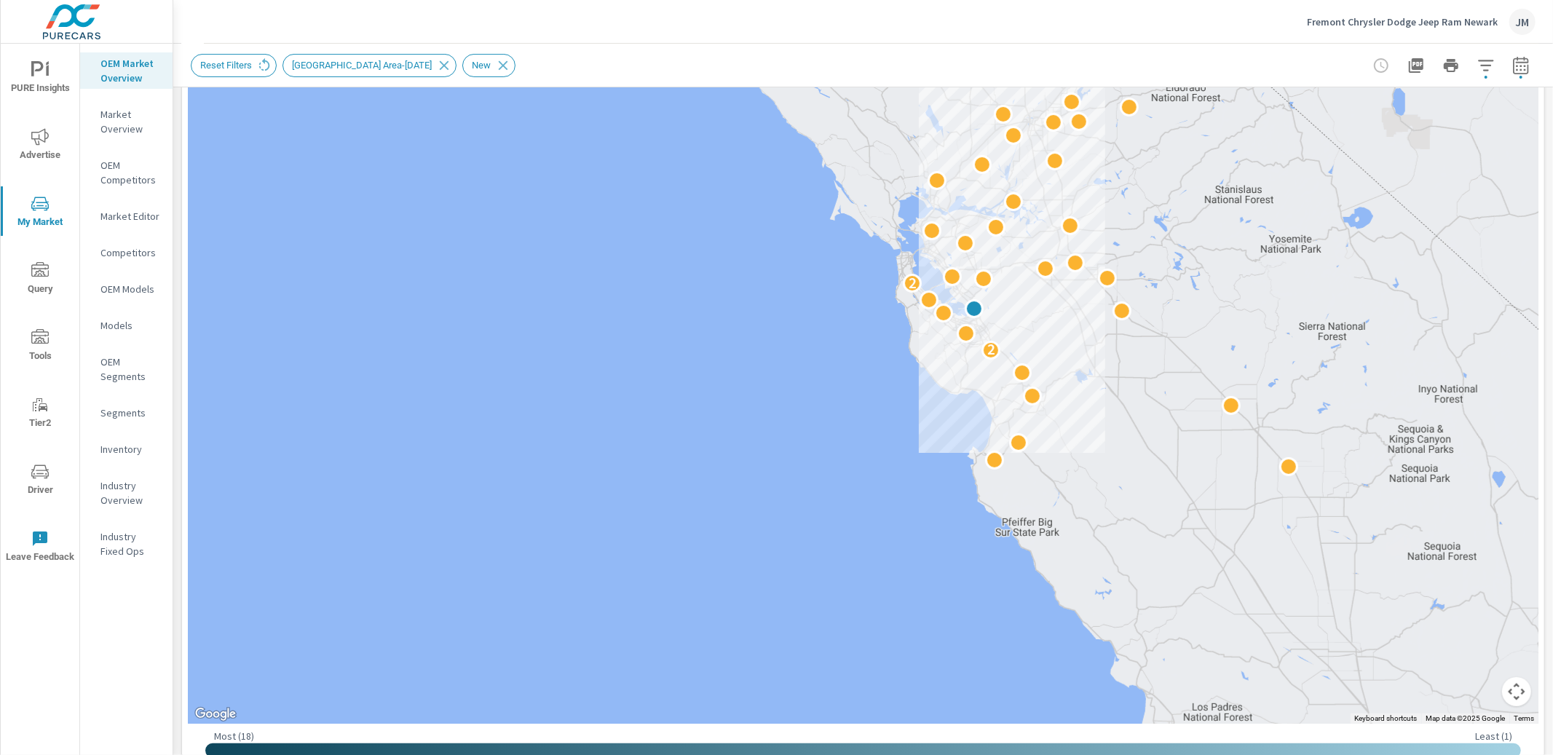
scroll to position [218, 0]
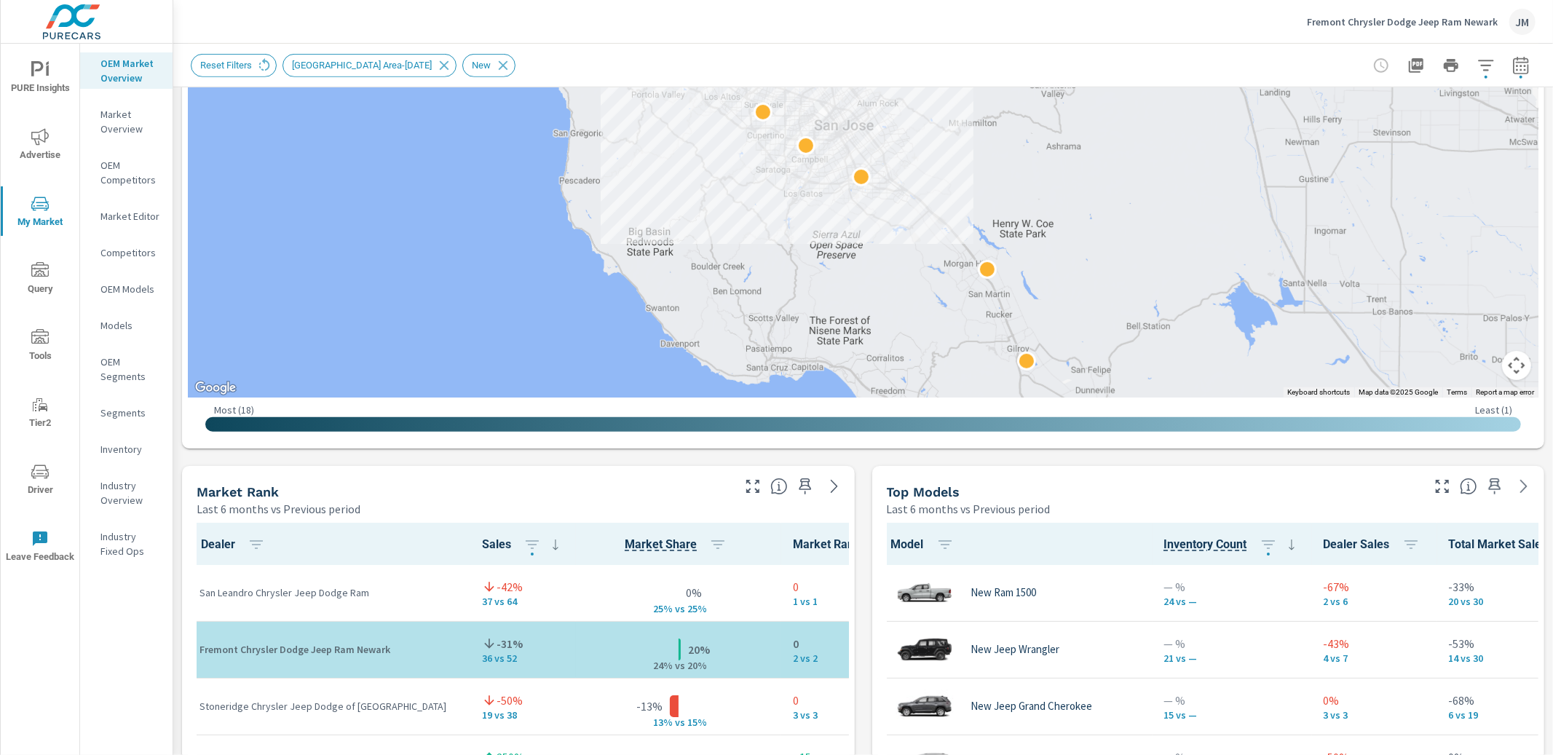
scroll to position [551, 0]
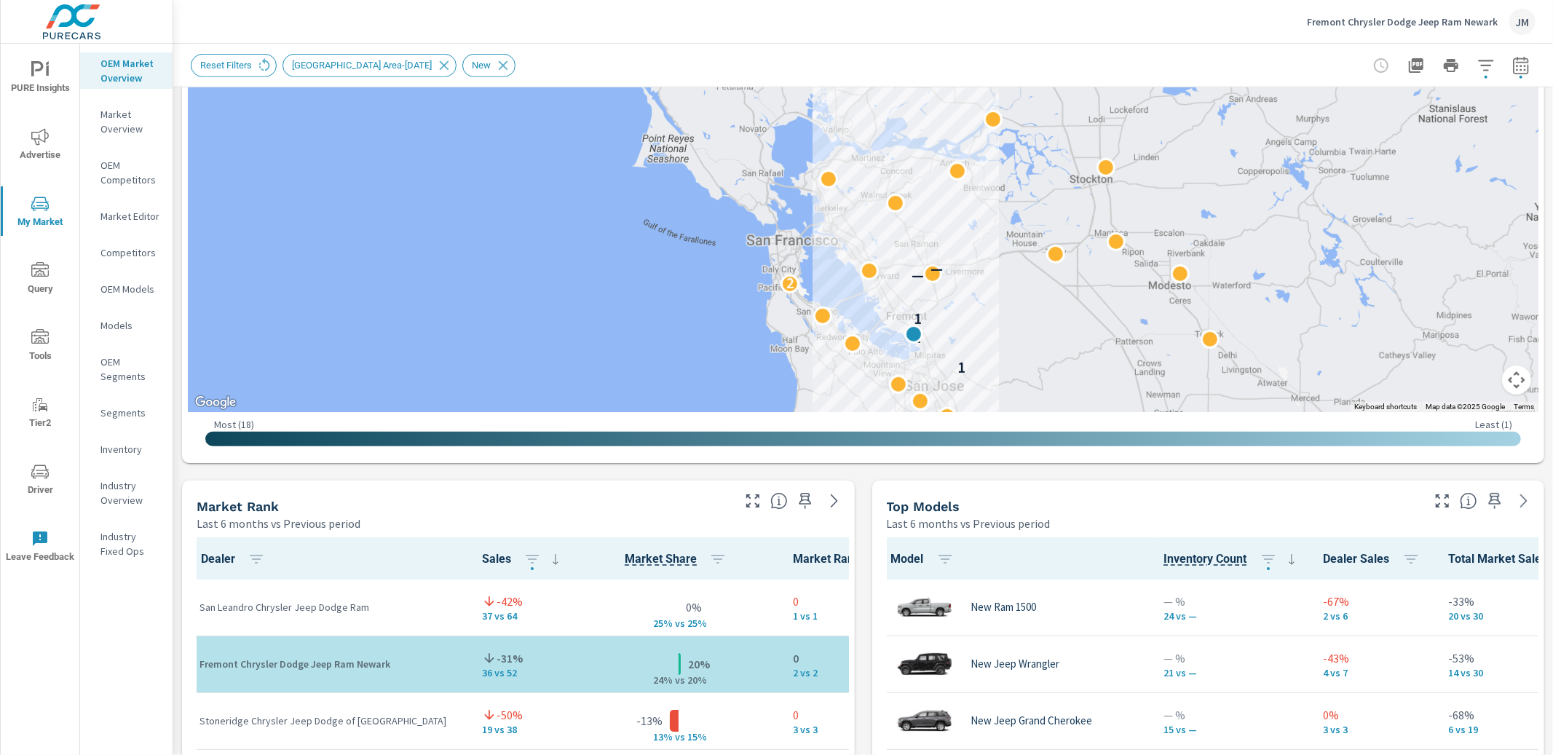
drag, startPoint x: 913, startPoint y: 141, endPoint x: 971, endPoint y: 341, distance: 208.6
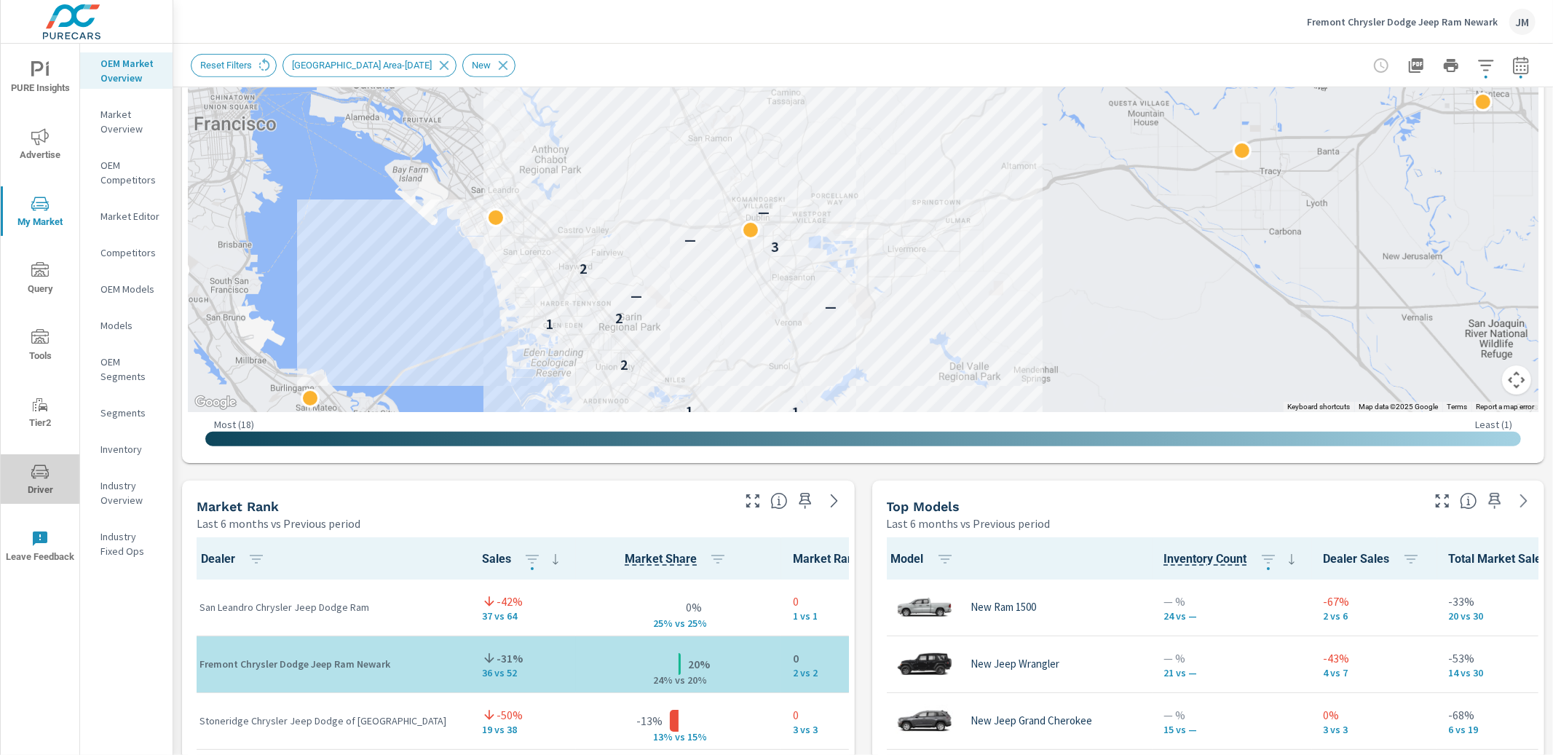
click at [35, 469] on icon "nav menu" at bounding box center [39, 471] width 17 height 17
